Goal: Task Accomplishment & Management: Manage account settings

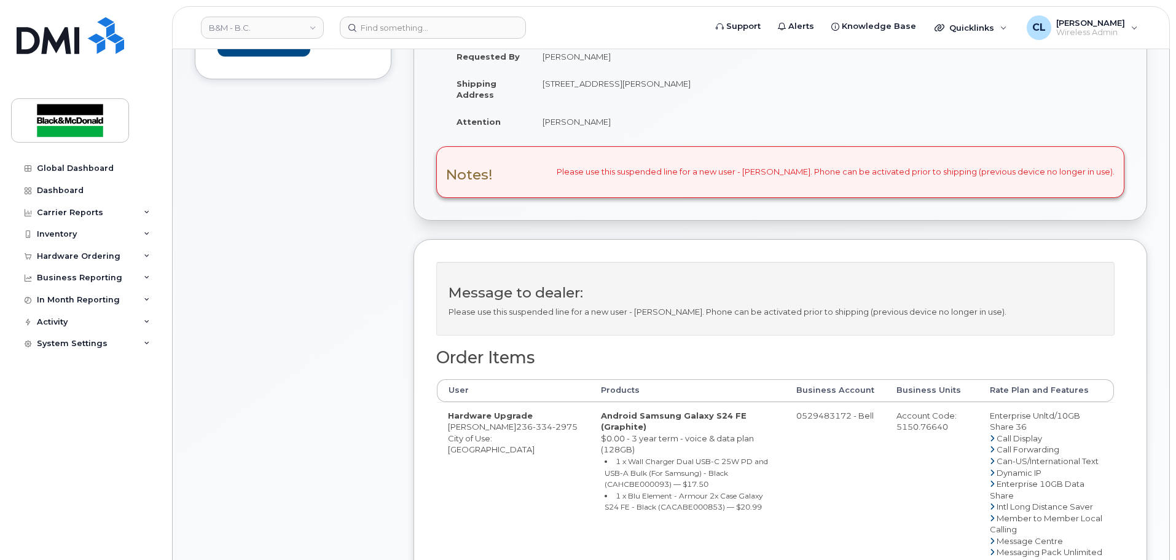
scroll to position [307, 0]
click at [814, 470] on td "0529483172 - Bell" at bounding box center [835, 528] width 100 height 255
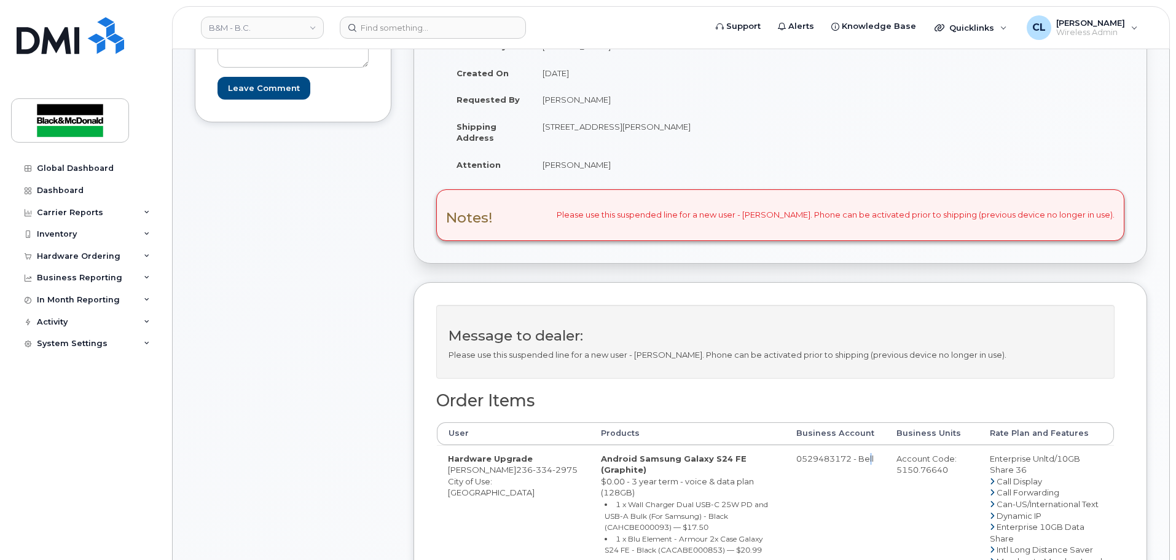
scroll to position [430, 0]
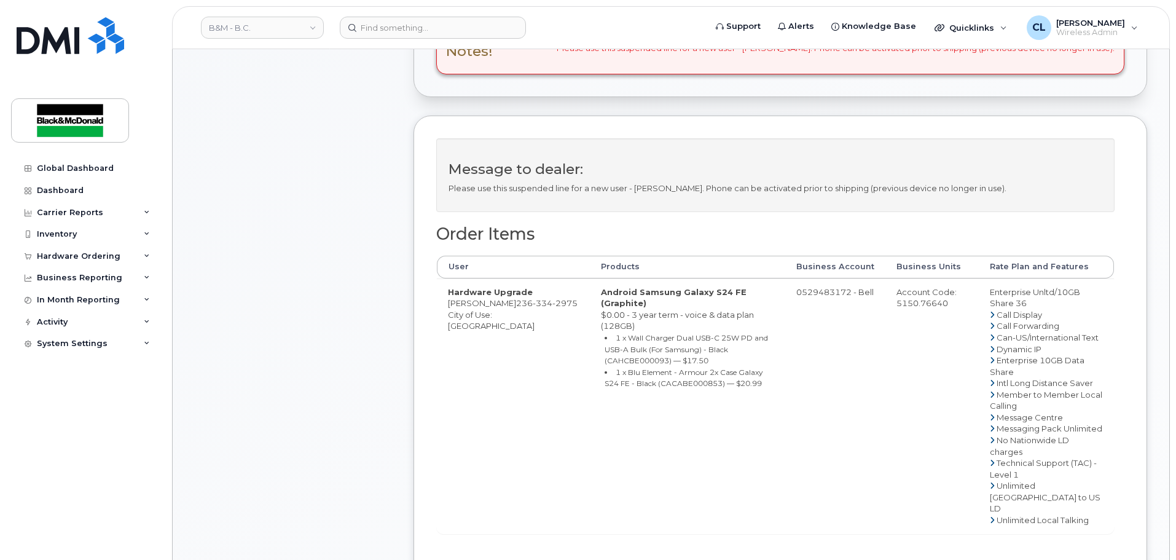
click at [502, 316] on td "Hardware Upgrade [PERSON_NAME] [PHONE_NUMBER] City of Use: [GEOGRAPHIC_DATA]" at bounding box center [513, 405] width 153 height 255
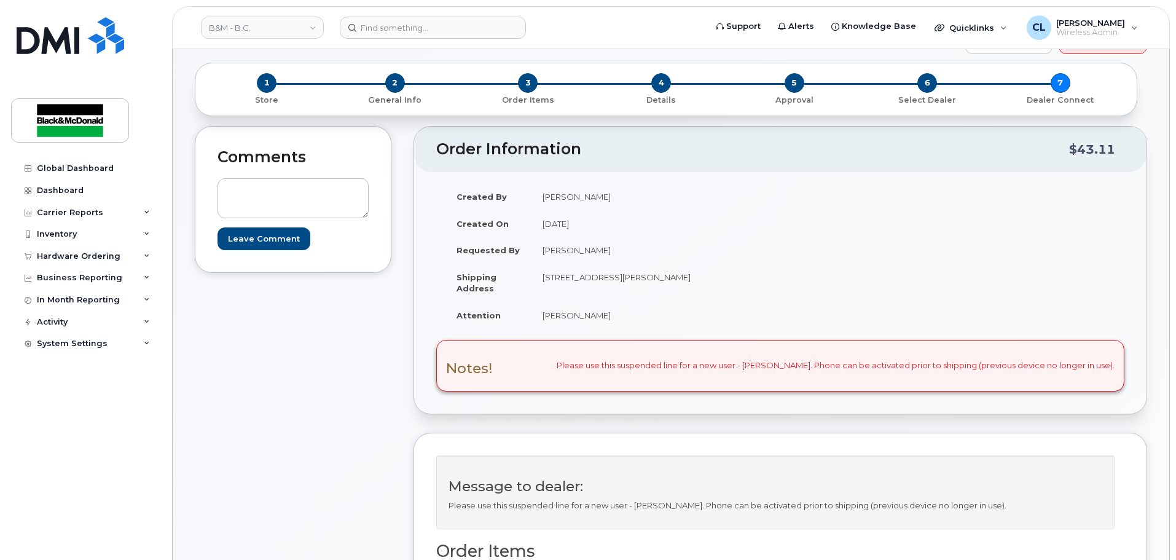
scroll to position [0, 0]
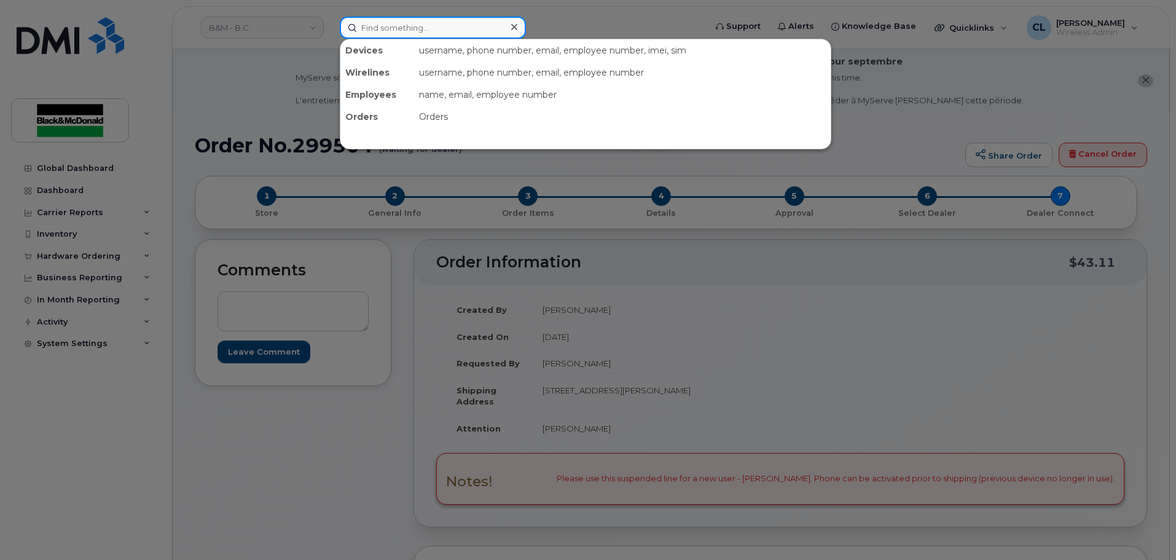
click at [483, 37] on input at bounding box center [433, 28] width 186 height 22
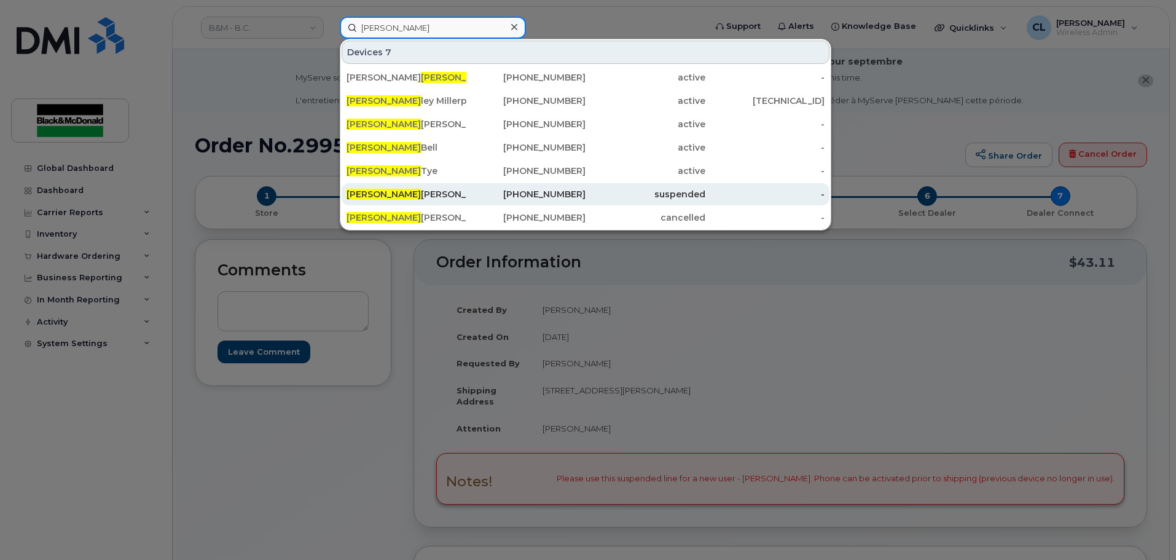
type input "[PERSON_NAME]"
click at [427, 197] on div "[PERSON_NAME]" at bounding box center [407, 194] width 120 height 12
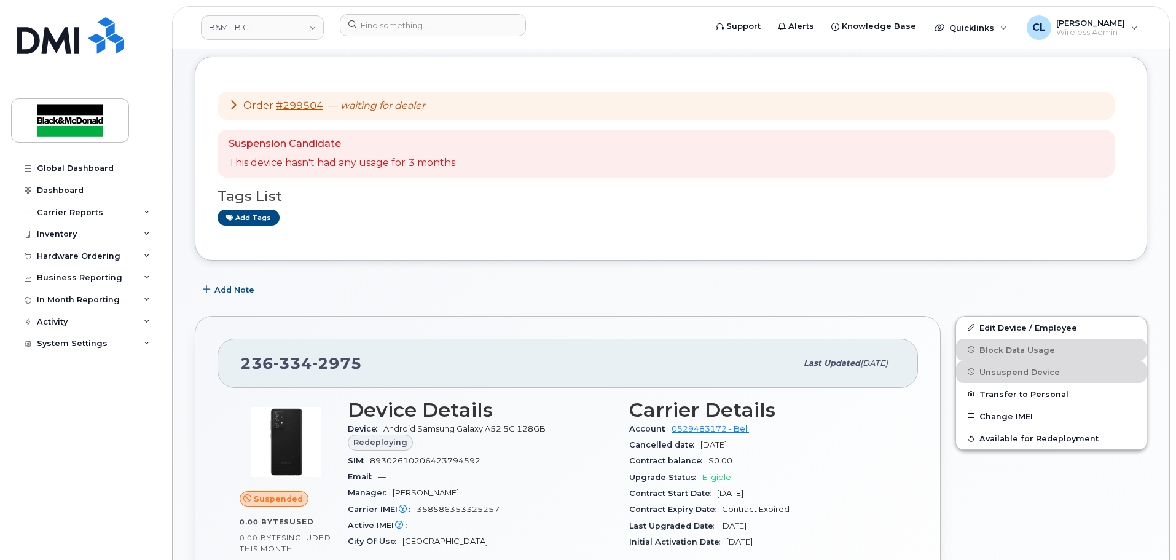
scroll to position [123, 0]
click at [1029, 329] on link "Edit Device / Employee" at bounding box center [1051, 326] width 191 height 22
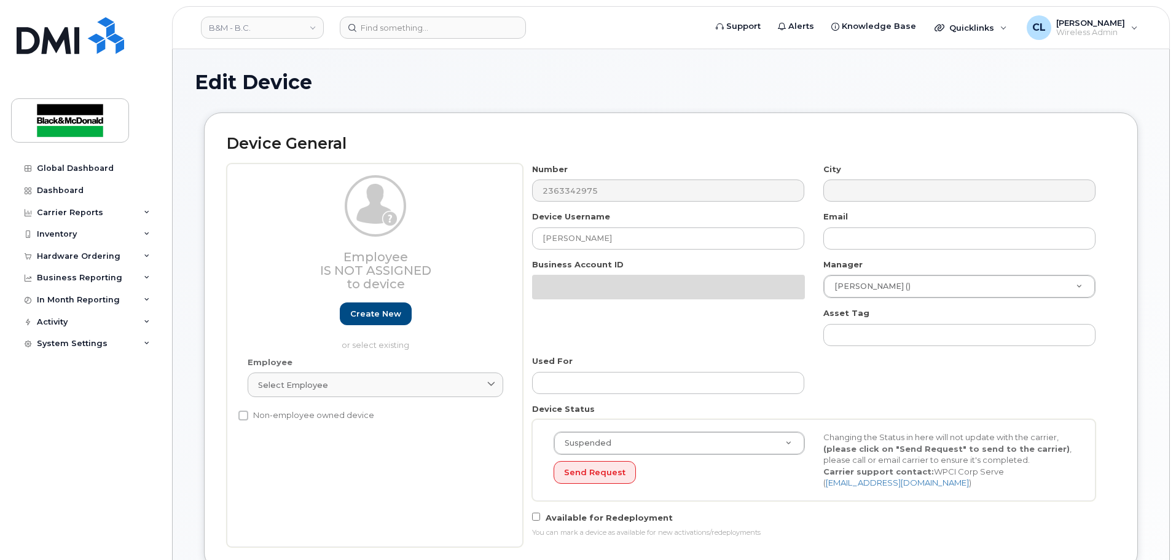
select select "35189323"
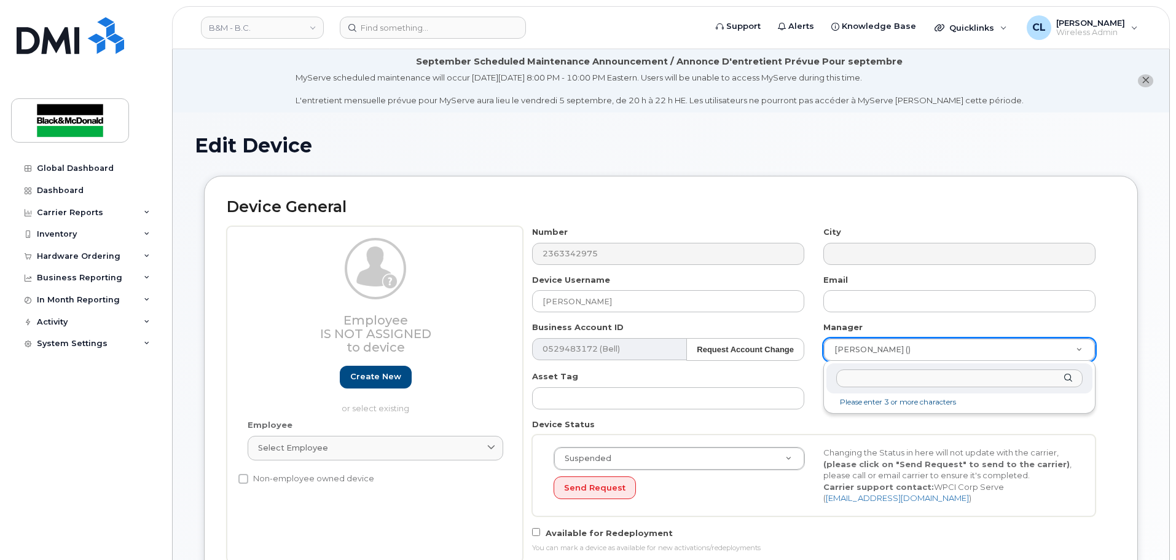
click at [895, 382] on input "text" at bounding box center [959, 378] width 246 height 18
type input "can"
type input "286239"
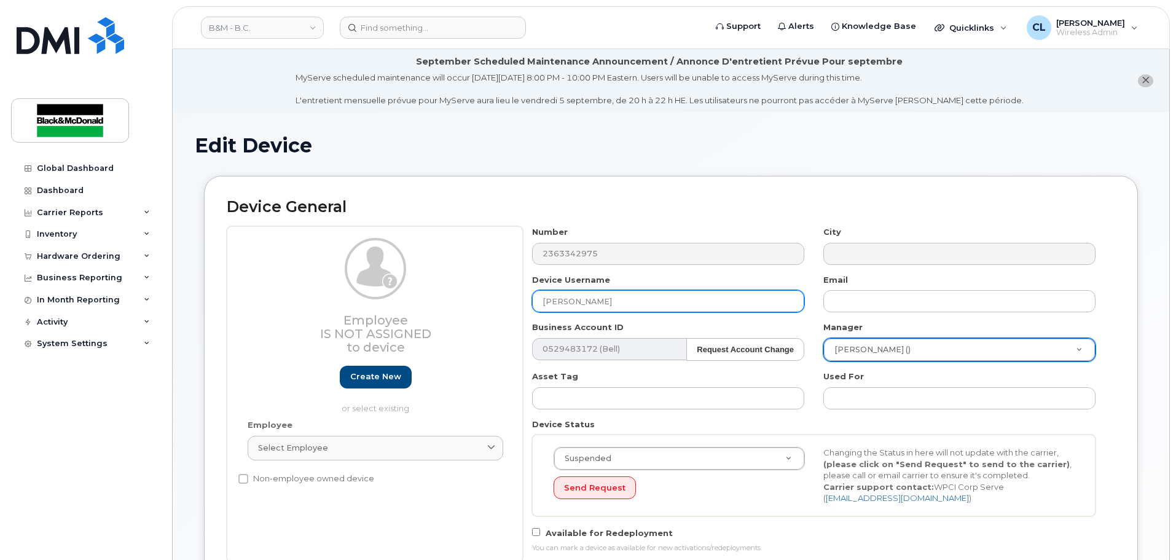
click at [604, 304] on input "[PERSON_NAME]" at bounding box center [668, 301] width 272 height 22
drag, startPoint x: 606, startPoint y: 301, endPoint x: 489, endPoint y: 293, distance: 117.7
click at [489, 293] on div "Employee Is not assigned to device Create new or select existing Employee Selec…" at bounding box center [671, 394] width 889 height 336
